Goal: Download file/media

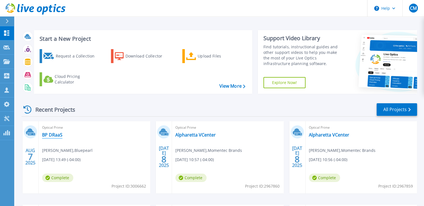
click at [48, 134] on link "BP DRaaS" at bounding box center [52, 135] width 20 height 6
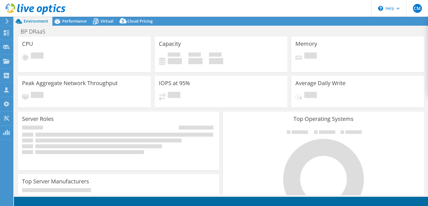
select select "USD"
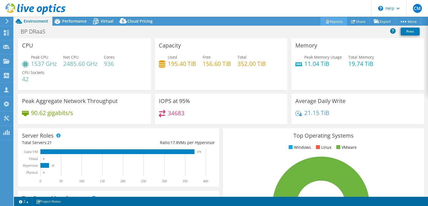
click at [338, 20] on link "Reports" at bounding box center [334, 21] width 27 height 9
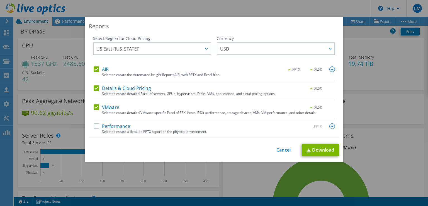
click at [109, 127] on label "Performance" at bounding box center [112, 126] width 37 height 6
click at [0, 0] on input "Performance" at bounding box center [0, 0] width 0 height 0
click at [326, 150] on link "Download" at bounding box center [320, 150] width 37 height 13
